Goal: Transaction & Acquisition: Purchase product/service

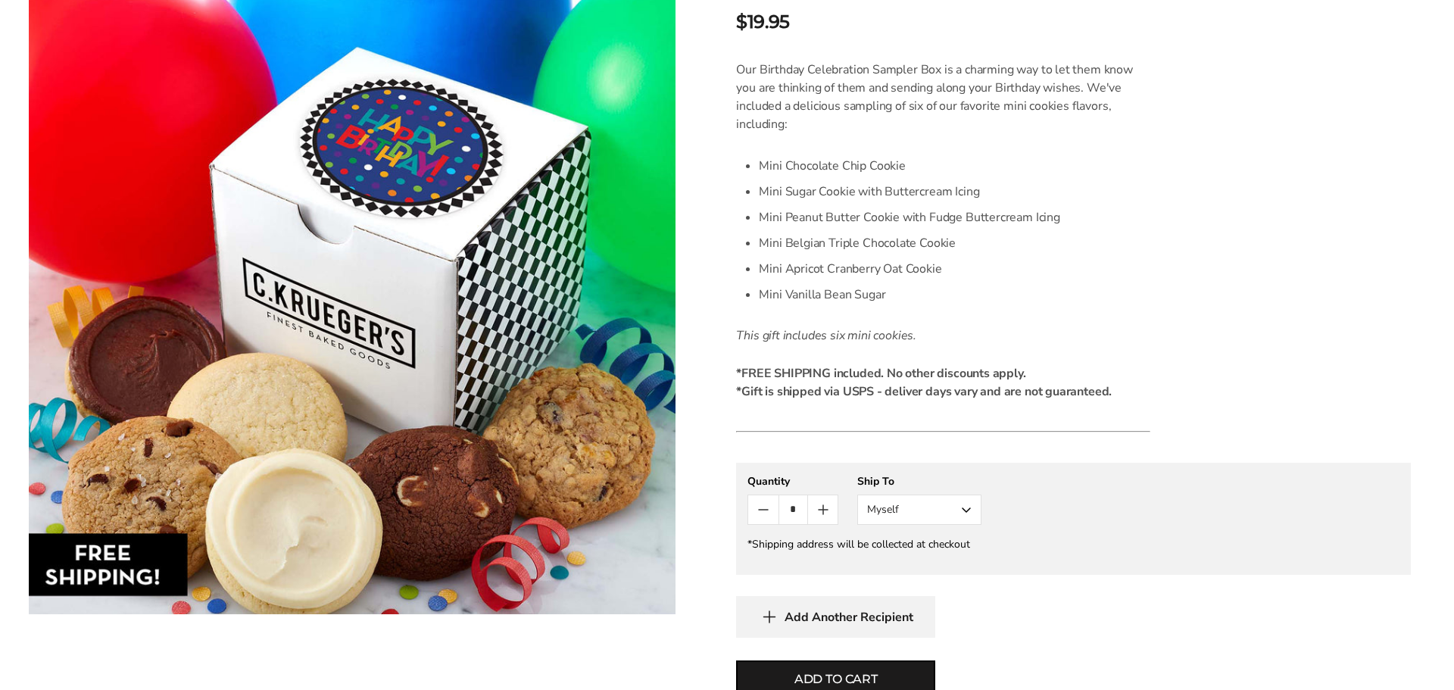
scroll to position [454, 0]
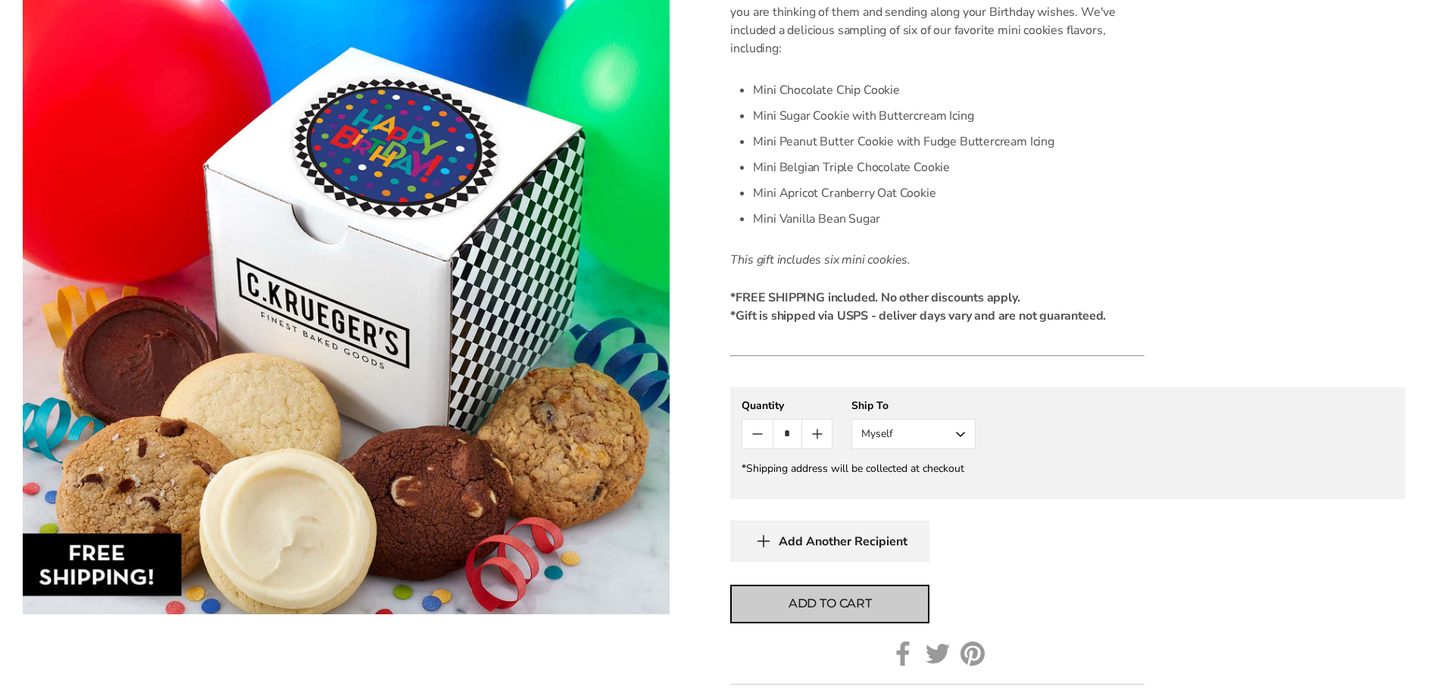
click at [848, 602] on span "Add to cart" at bounding box center [829, 604] width 83 height 18
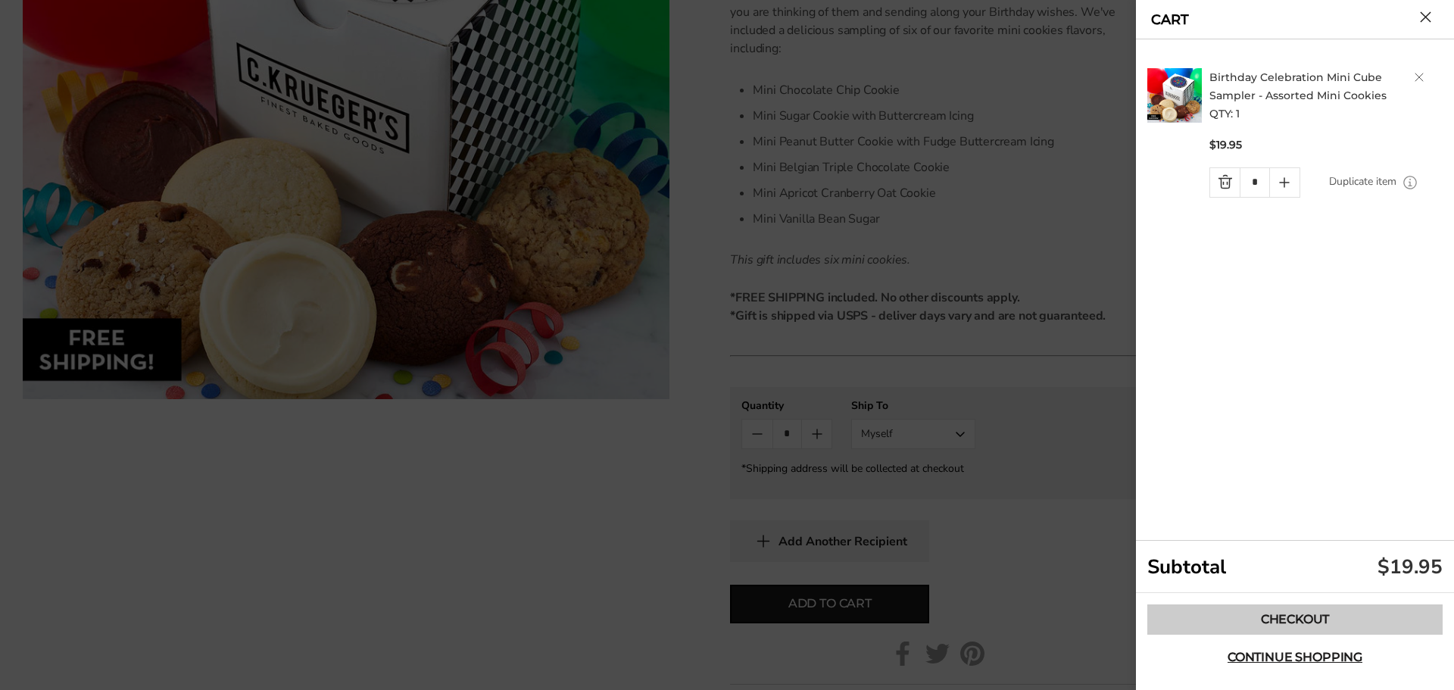
click at [1285, 619] on link "Checkout" at bounding box center [1294, 619] width 295 height 30
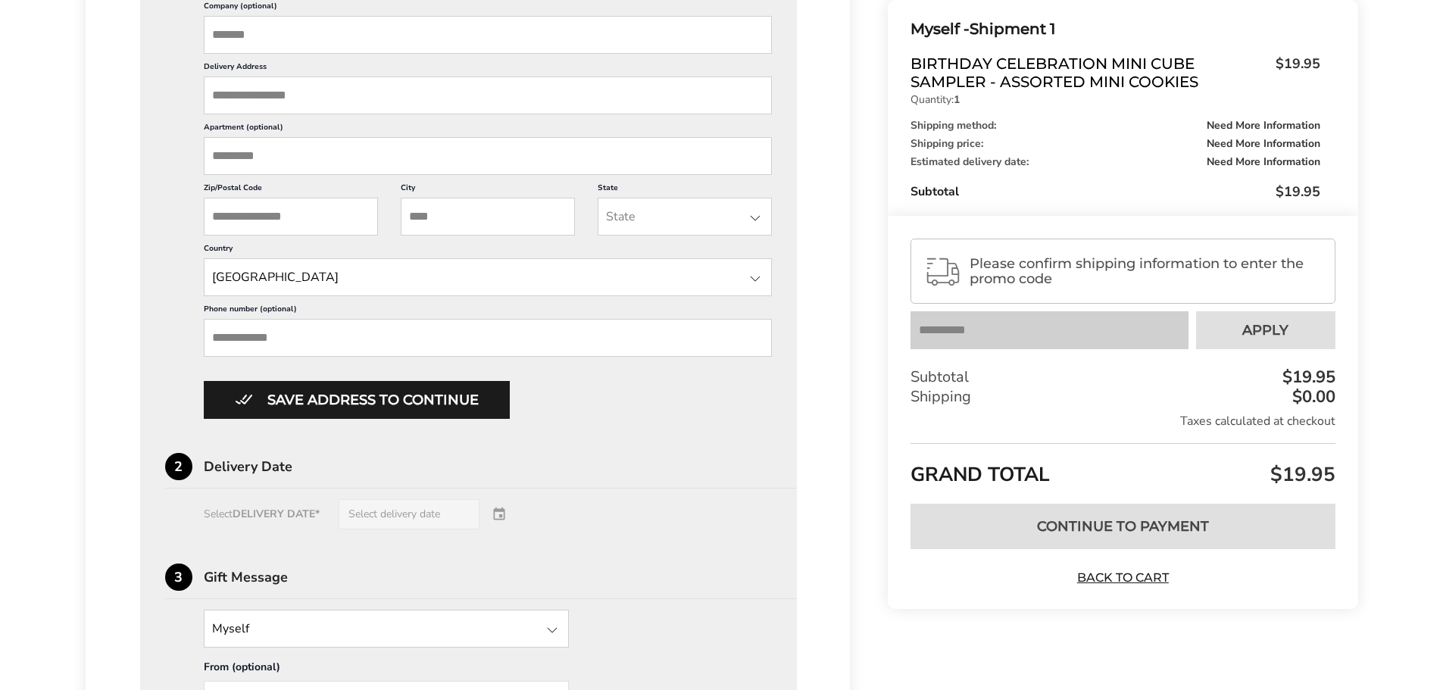
scroll to position [757, 0]
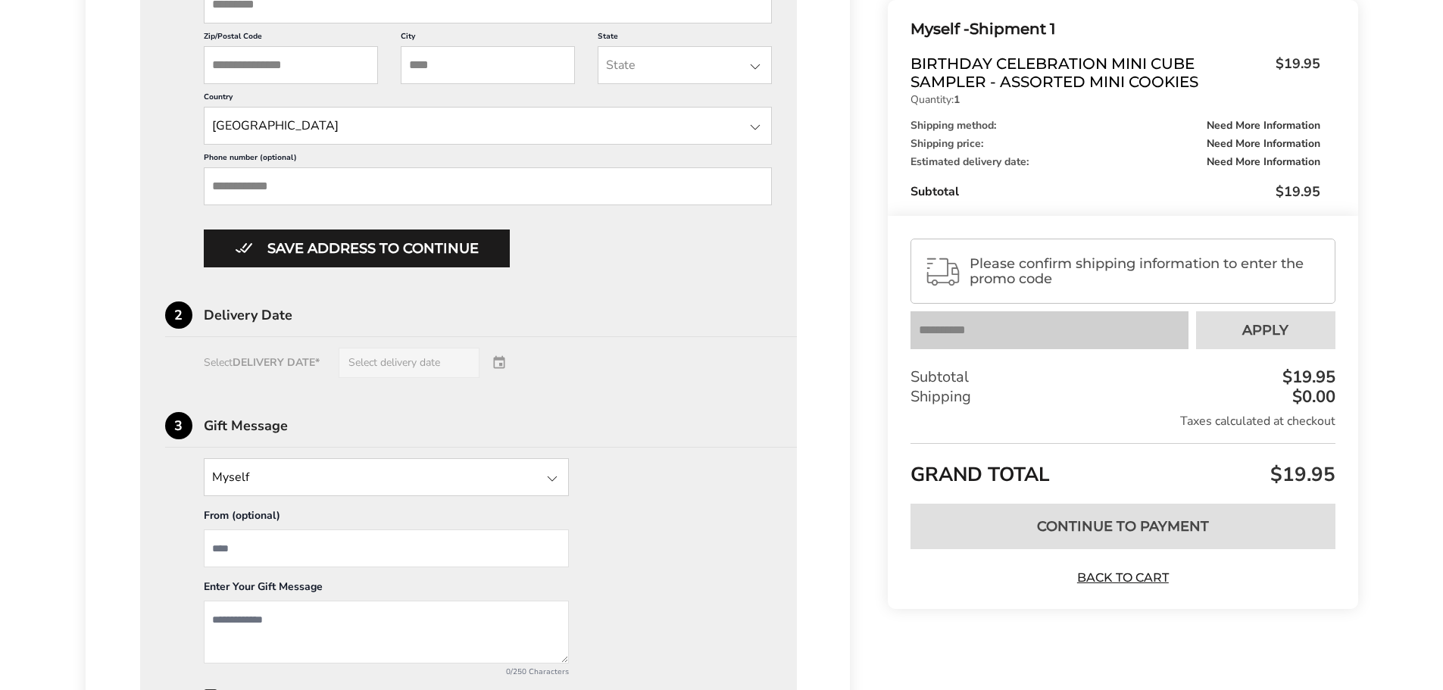
click at [312, 363] on div "Select DELIVERY DATE* Select delivery date" at bounding box center [468, 363] width 607 height 30
click at [502, 369] on div "Select DELIVERY DATE* Select delivery date" at bounding box center [468, 363] width 607 height 30
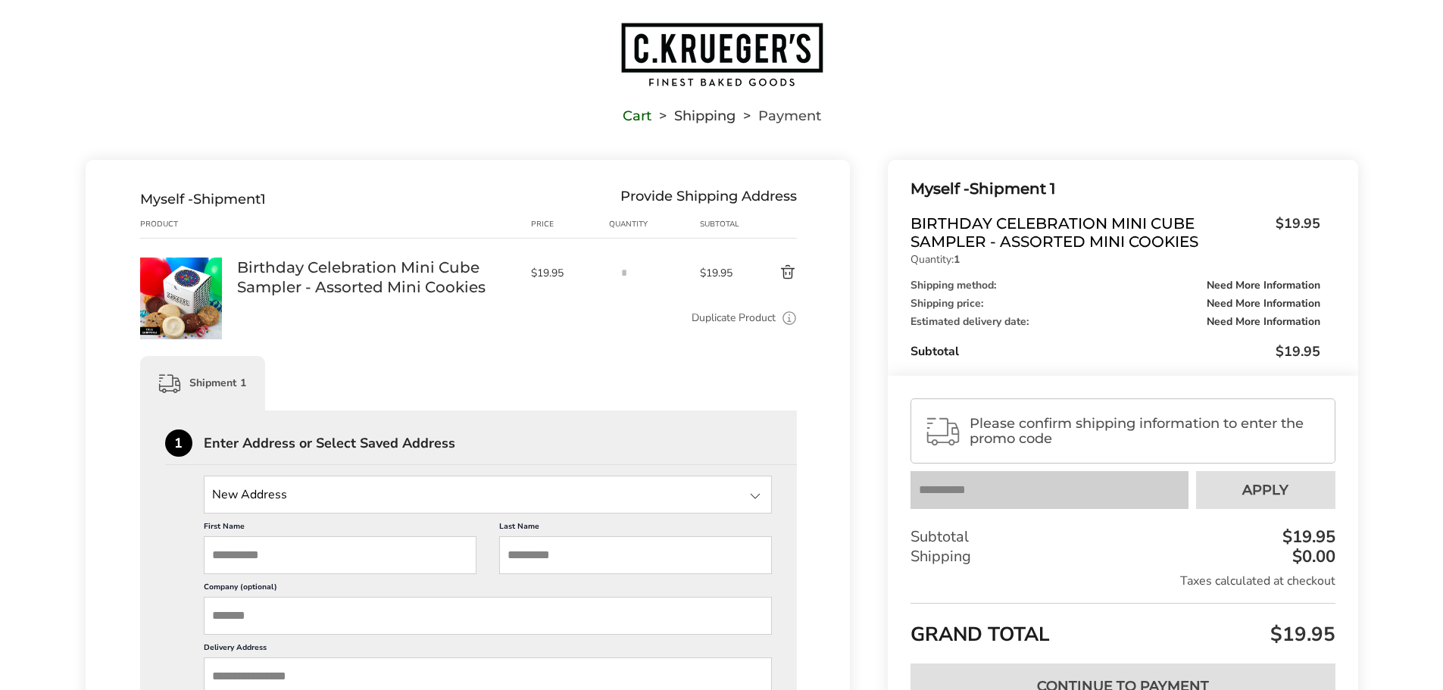
scroll to position [0, 0]
